Goal: Task Accomplishment & Management: Complete application form

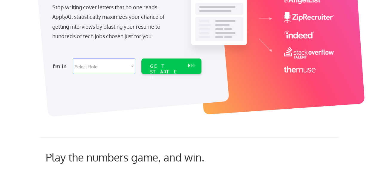
scroll to position [109, 0]
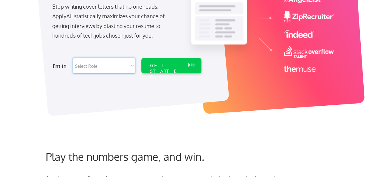
click at [121, 62] on select "Select Role Software Engineering Product Management Customer Success Sales UI/U…" at bounding box center [104, 66] width 62 height 16
select select ""hr_recruiting""
click at [73, 58] on select "Select Role Software Engineering Product Management Customer Success Sales UI/U…" at bounding box center [104, 66] width 62 height 16
select select ""hr_recruiting""
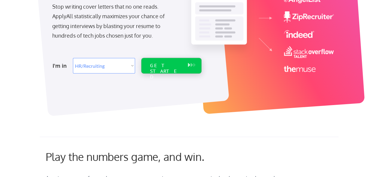
click at [161, 61] on div "GET STARTED" at bounding box center [166, 66] width 38 height 16
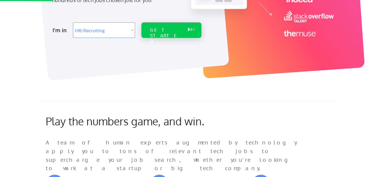
scroll to position [174, 0]
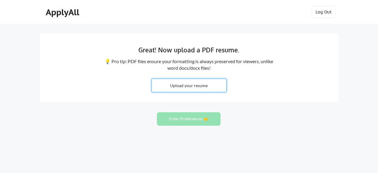
click at [210, 88] on input "file" at bounding box center [189, 85] width 74 height 13
type input "C:\fakepath\Nayab_Gul_CV.docx"
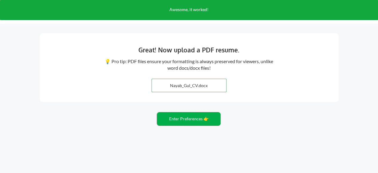
click at [201, 121] on button "Enter Preferences 👉" at bounding box center [189, 118] width 64 height 13
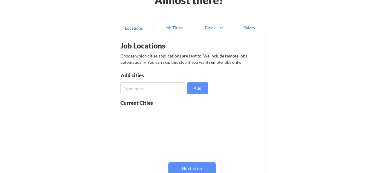
scroll to position [40, 0]
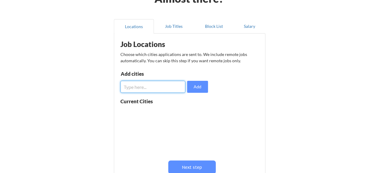
click at [150, 85] on input "input" at bounding box center [152, 87] width 65 height 12
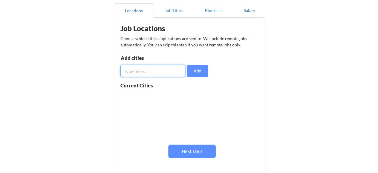
scroll to position [0, 0]
type input "[GEOGRAPHIC_DATA]"
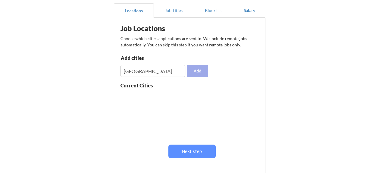
click at [198, 71] on button "Add" at bounding box center [197, 71] width 21 height 12
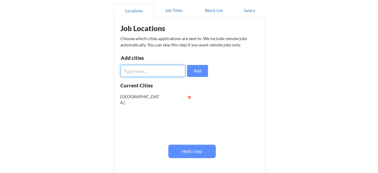
click at [161, 70] on input "input" at bounding box center [152, 71] width 65 height 12
click at [158, 72] on input "input" at bounding box center [152, 71] width 65 height 12
drag, startPoint x: 158, startPoint y: 72, endPoint x: 175, endPoint y: 13, distance: 61.3
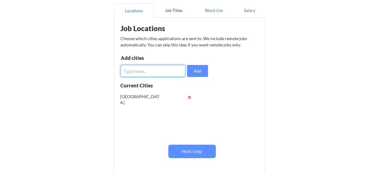
click at [175, 13] on div "Locations Job Titles Block List Salary Job Locations Choose which cities applic…" at bounding box center [190, 92] width 152 height 179
click at [175, 13] on button "Job Titles" at bounding box center [174, 10] width 40 height 14
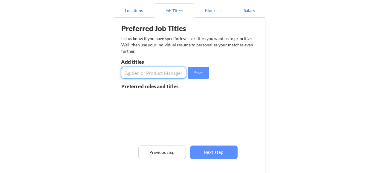
click at [160, 72] on input "input" at bounding box center [153, 73] width 65 height 12
type input "HR"
click at [200, 73] on button "Save" at bounding box center [198, 73] width 21 height 12
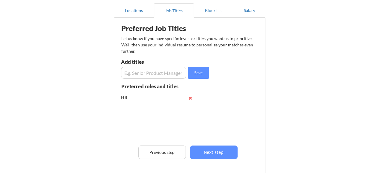
click at [196, 79] on div "Preferred Job Titles Let us know if you have specific levels or titles you want…" at bounding box center [191, 104] width 148 height 166
click at [196, 74] on button "Save" at bounding box center [198, 73] width 21 height 12
click at [197, 73] on button "Save" at bounding box center [198, 73] width 21 height 12
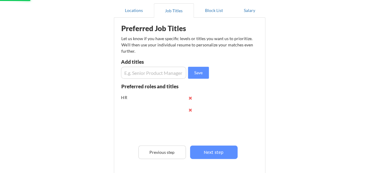
drag, startPoint x: 197, startPoint y: 73, endPoint x: 161, endPoint y: 74, distance: 35.9
click at [161, 74] on div "Save" at bounding box center [166, 73] width 90 height 12
click at [212, 12] on button "Block List" at bounding box center [214, 10] width 40 height 14
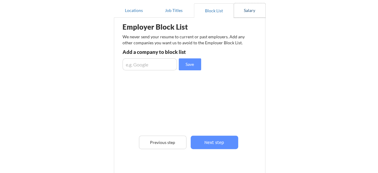
click at [253, 8] on button "Salary" at bounding box center [249, 10] width 31 height 14
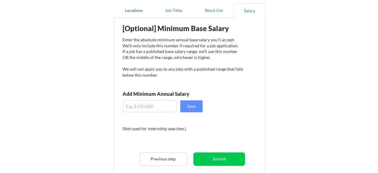
click at [140, 13] on button "Locations" at bounding box center [134, 10] width 40 height 14
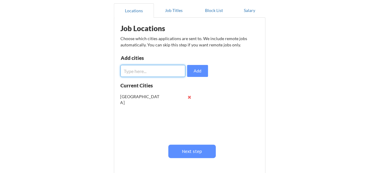
click at [140, 73] on input "input" at bounding box center [152, 71] width 65 height 12
type input "New york"
click at [201, 73] on button "Add" at bounding box center [197, 71] width 21 height 12
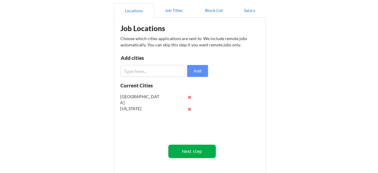
click at [186, 148] on button "Next step" at bounding box center [192, 150] width 48 height 13
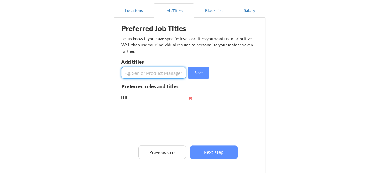
click at [149, 75] on input "input" at bounding box center [153, 73] width 65 height 12
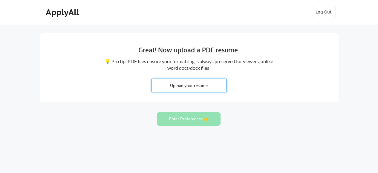
click at [177, 86] on input "file" at bounding box center [189, 85] width 74 height 13
type input "C:\fakepath\Nayab_Gul_CV.docx"
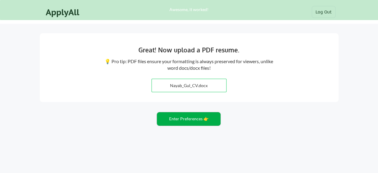
click at [194, 120] on button "Enter Preferences 👉" at bounding box center [189, 118] width 64 height 13
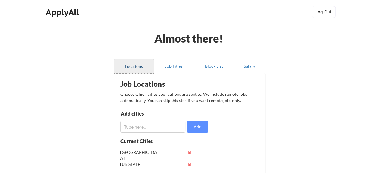
click at [136, 68] on button "Locations" at bounding box center [134, 66] width 40 height 14
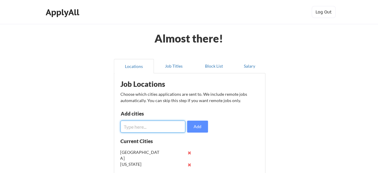
click at [163, 126] on input "input" at bounding box center [152, 126] width 65 height 12
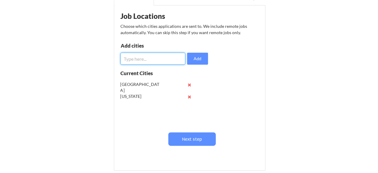
scroll to position [68, 0]
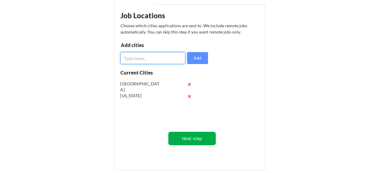
click at [187, 138] on button "Next step" at bounding box center [192, 137] width 48 height 13
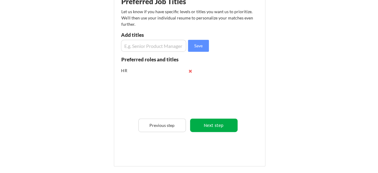
scroll to position [83, 0]
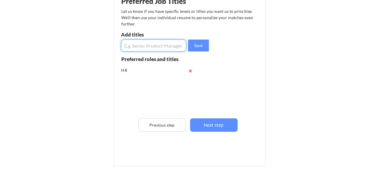
click at [146, 46] on input "input" at bounding box center [153, 45] width 65 height 12
type input "HR Recuiter"
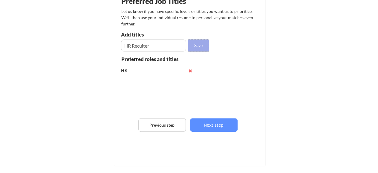
click at [201, 42] on button "Save" at bounding box center [198, 45] width 21 height 12
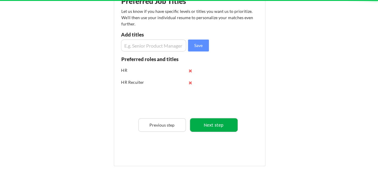
click at [216, 124] on button "Next step" at bounding box center [214, 124] width 48 height 13
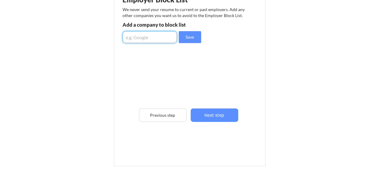
click at [142, 37] on input "input" at bounding box center [150, 37] width 54 height 12
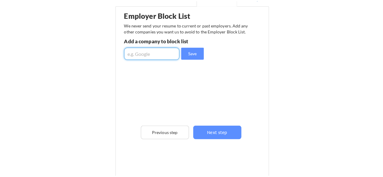
scroll to position [67, 0]
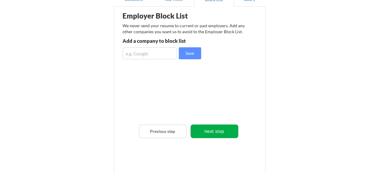
click at [222, 129] on button "Next step" at bounding box center [215, 130] width 48 height 13
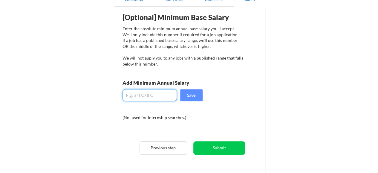
click at [145, 95] on input "input" at bounding box center [150, 95] width 54 height 12
type input "$1,000"
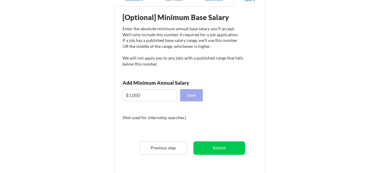
click at [188, 92] on button "Save" at bounding box center [191, 95] width 22 height 12
click at [200, 98] on button "Save" at bounding box center [191, 95] width 22 height 12
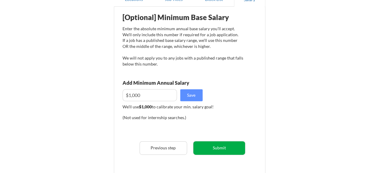
click at [217, 145] on button "Submit" at bounding box center [219, 147] width 52 height 13
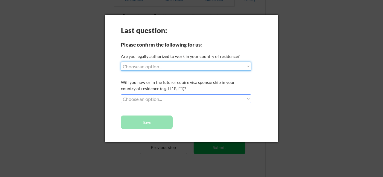
click at [149, 67] on select "Choose an option... Yes, I am a [DEMOGRAPHIC_DATA] Citizen Yes, I am a [DEMOGRA…" at bounding box center [186, 66] width 130 height 9
select select ""no__i_am_not__yet__authorized""
click at [121, 62] on select "Choose an option... Yes, I am a [DEMOGRAPHIC_DATA] Citizen Yes, I am a [DEMOGRA…" at bounding box center [186, 66] width 130 height 9
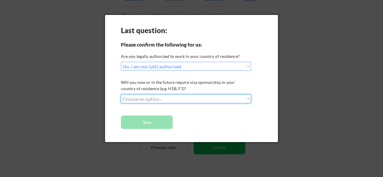
click at [152, 100] on select "Choose an option... No, I will not need sponsorship Yes, I will need sponsorship" at bounding box center [186, 98] width 130 height 9
select select ""yes__i_will_need_sponsorship""
click at [121, 94] on select "Choose an option... No, I will not need sponsorship Yes, I will need sponsorship" at bounding box center [186, 98] width 130 height 9
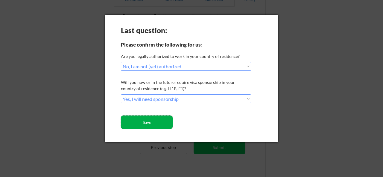
click at [148, 122] on button "Save" at bounding box center [147, 122] width 52 height 13
